Goal: Entertainment & Leisure: Consume media (video, audio)

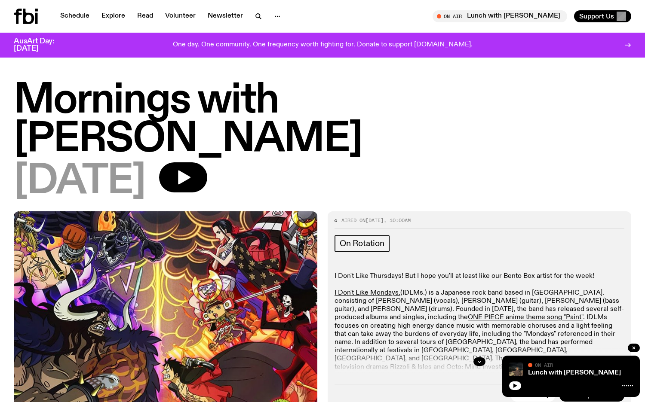
click at [452, 163] on div "[DATE]" at bounding box center [322, 182] width 617 height 39
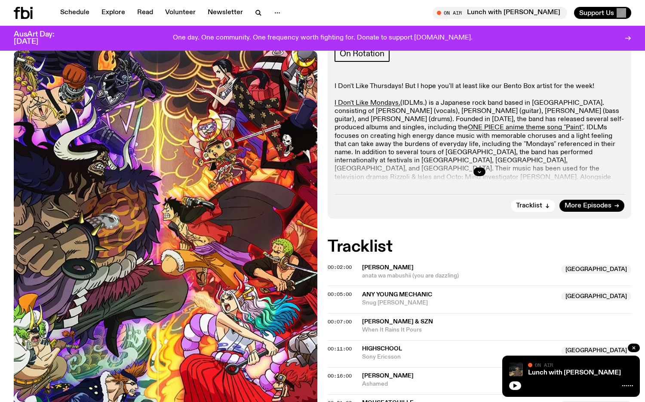
scroll to position [205, 0]
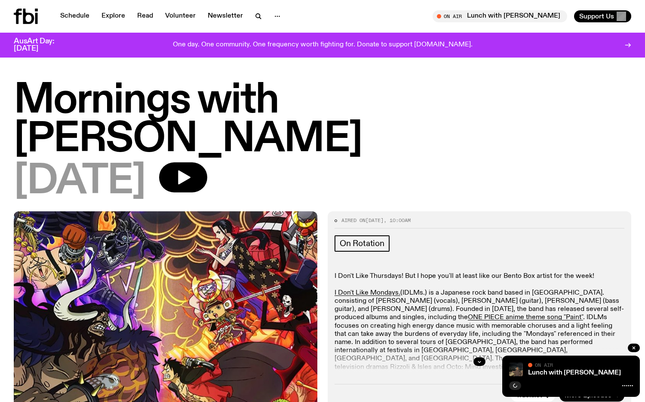
click at [28, 21] on icon at bounding box center [26, 16] width 24 height 15
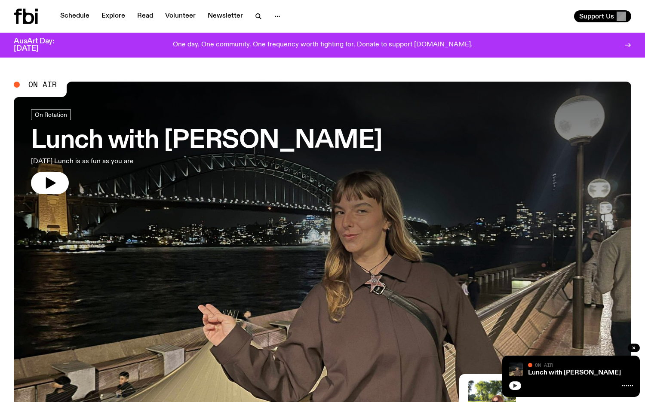
click at [513, 383] on button "button" at bounding box center [515, 386] width 12 height 9
